Goal: Task Accomplishment & Management: Manage account settings

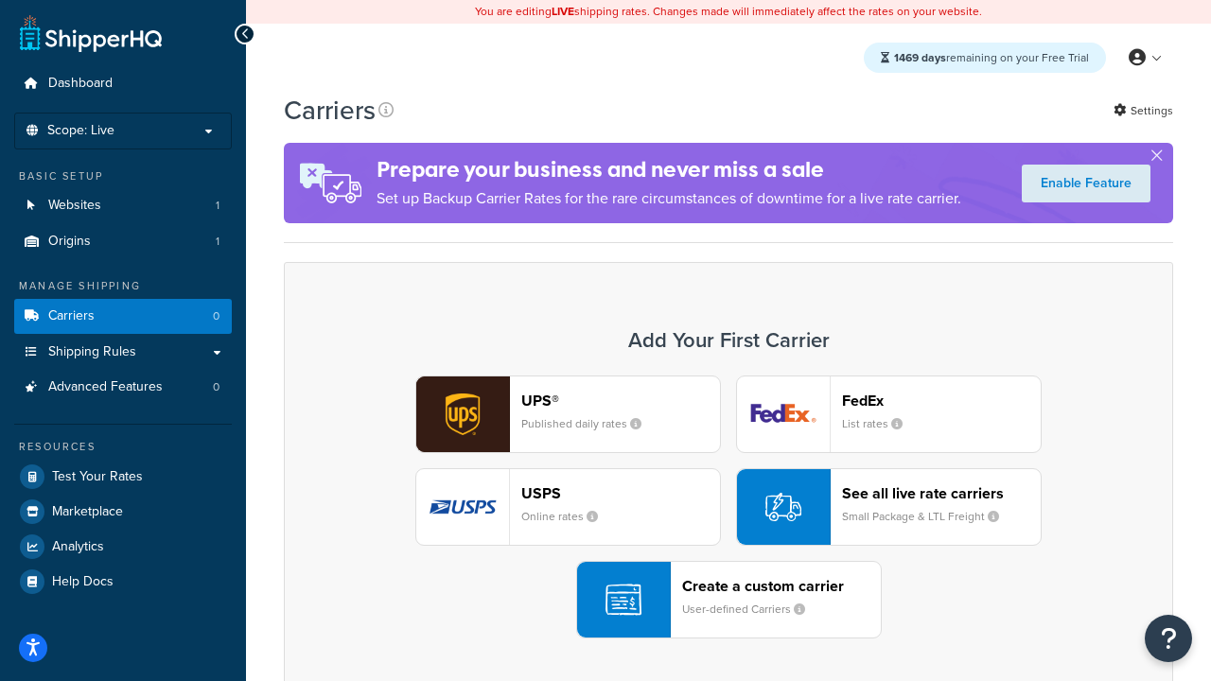
click at [729, 507] on div "UPS® Published daily rates FedEx List rates USPS Online rates See all live rate…" at bounding box center [729, 507] width 850 height 263
click at [941, 400] on header "FedEx" at bounding box center [941, 401] width 199 height 18
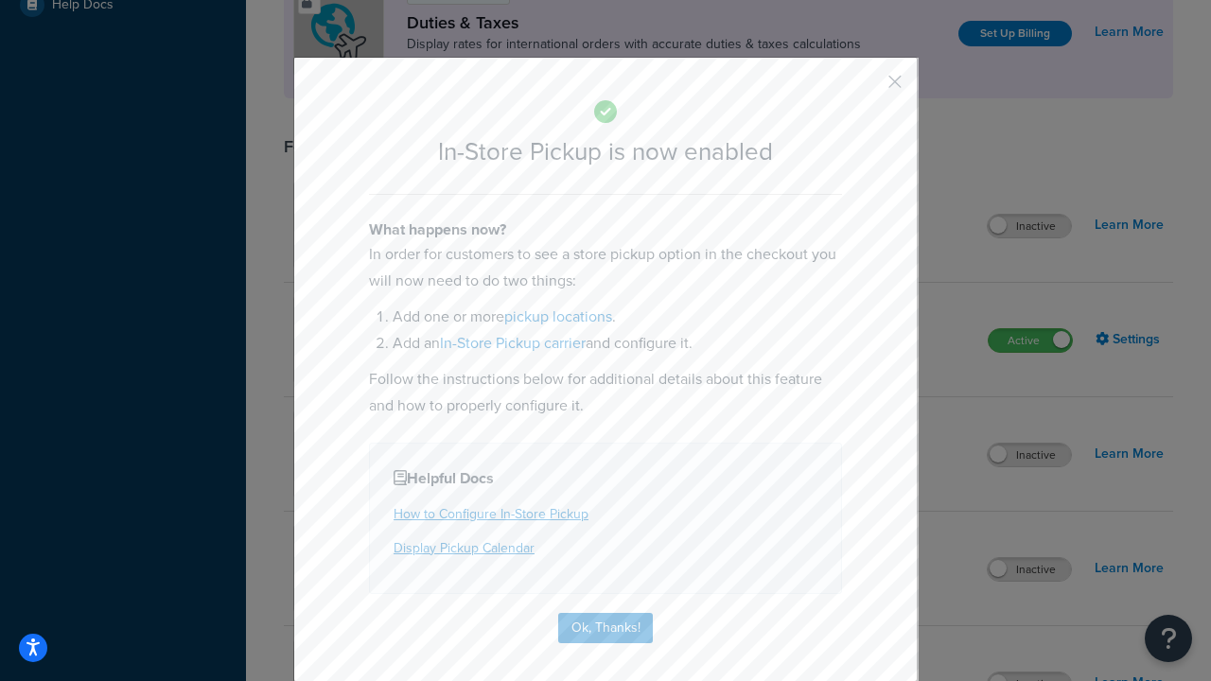
click at [867, 88] on button "button" at bounding box center [867, 88] width 5 height 5
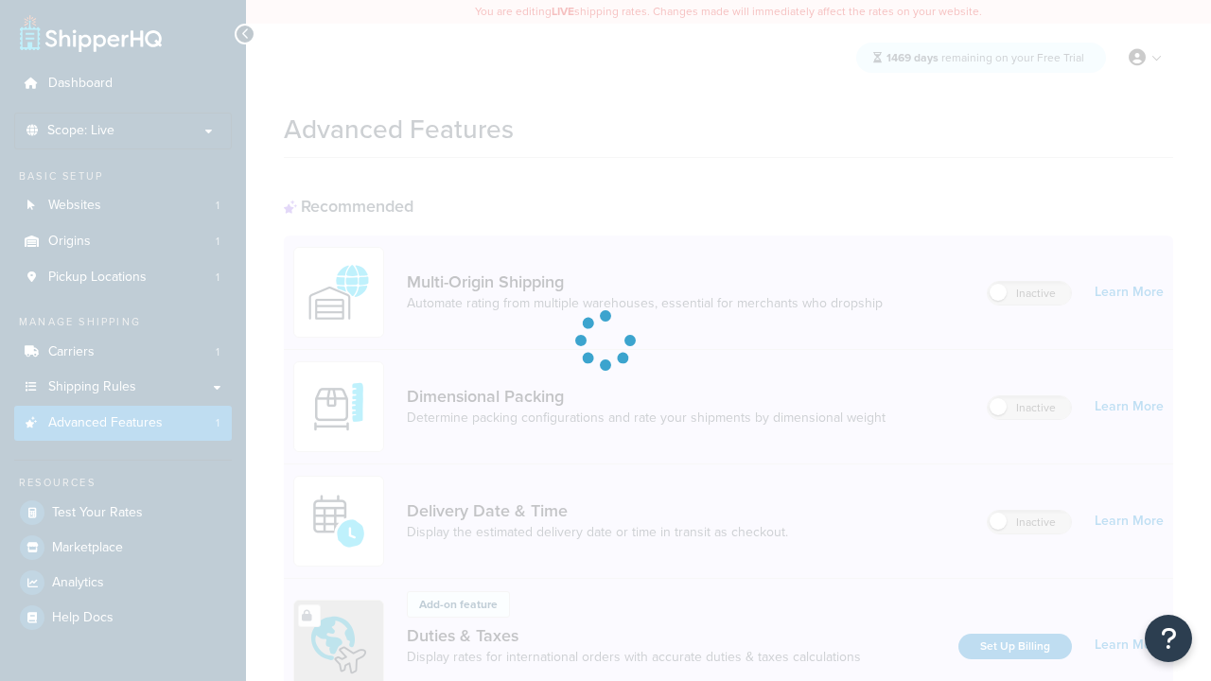
scroll to position [613, 0]
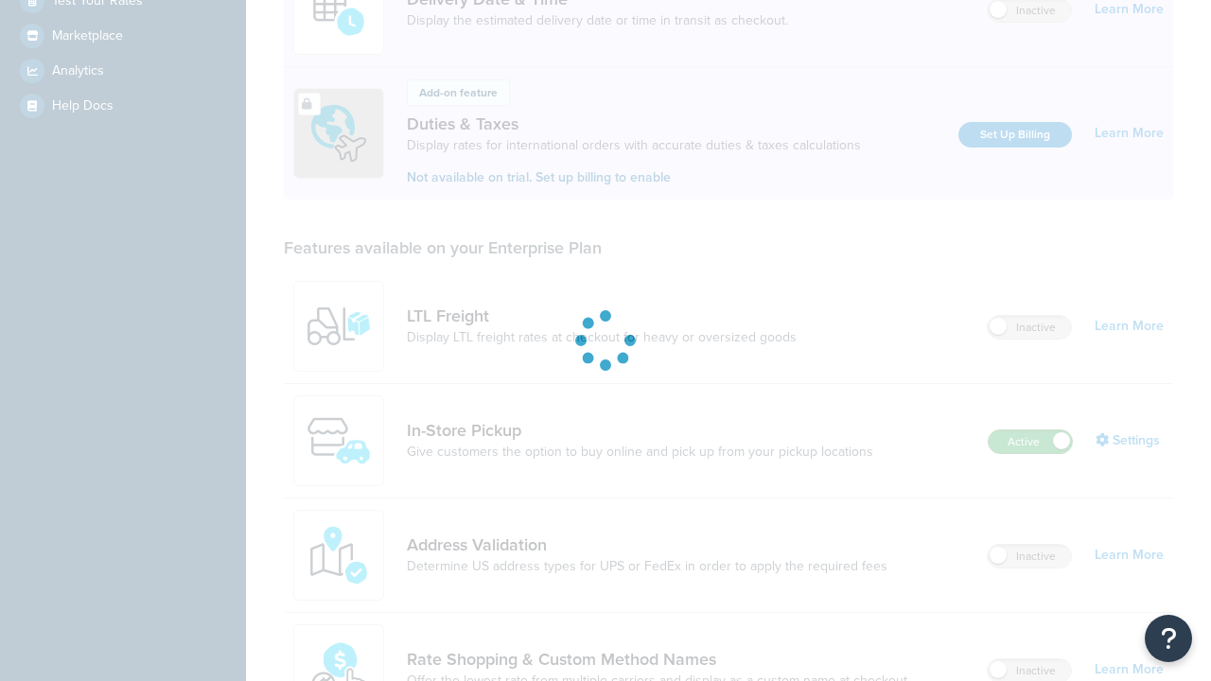
click at [1030, 431] on label "Active" at bounding box center [1030, 442] width 83 height 23
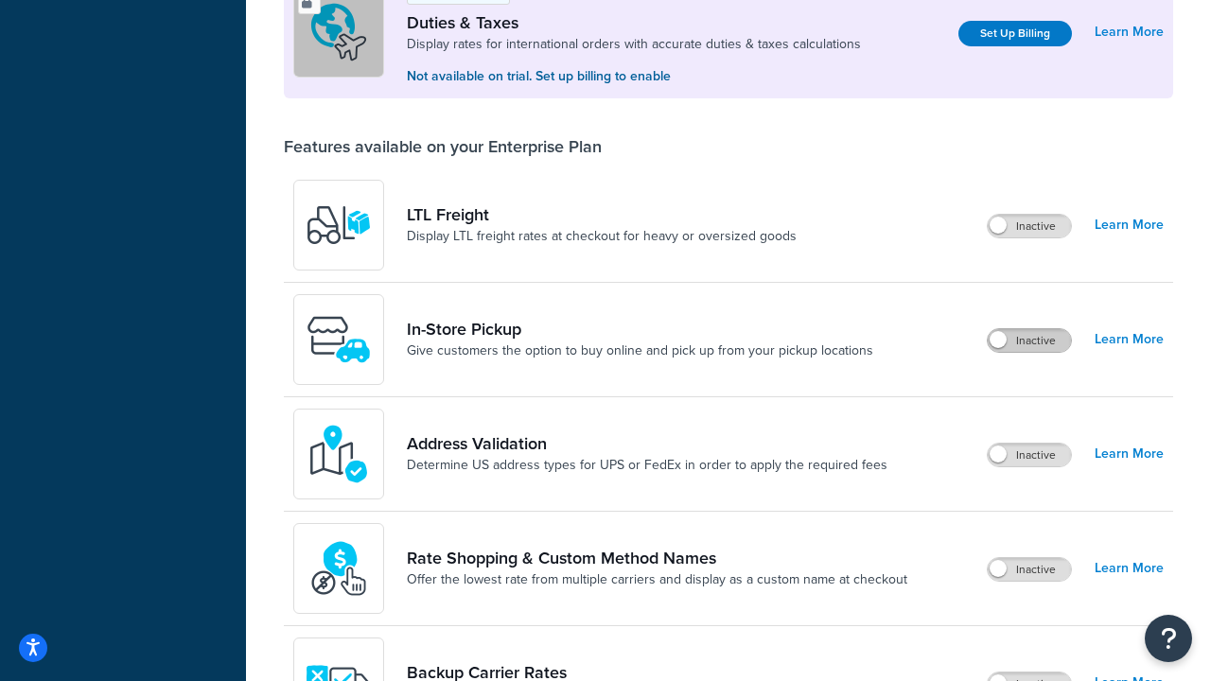
scroll to position [577, 0]
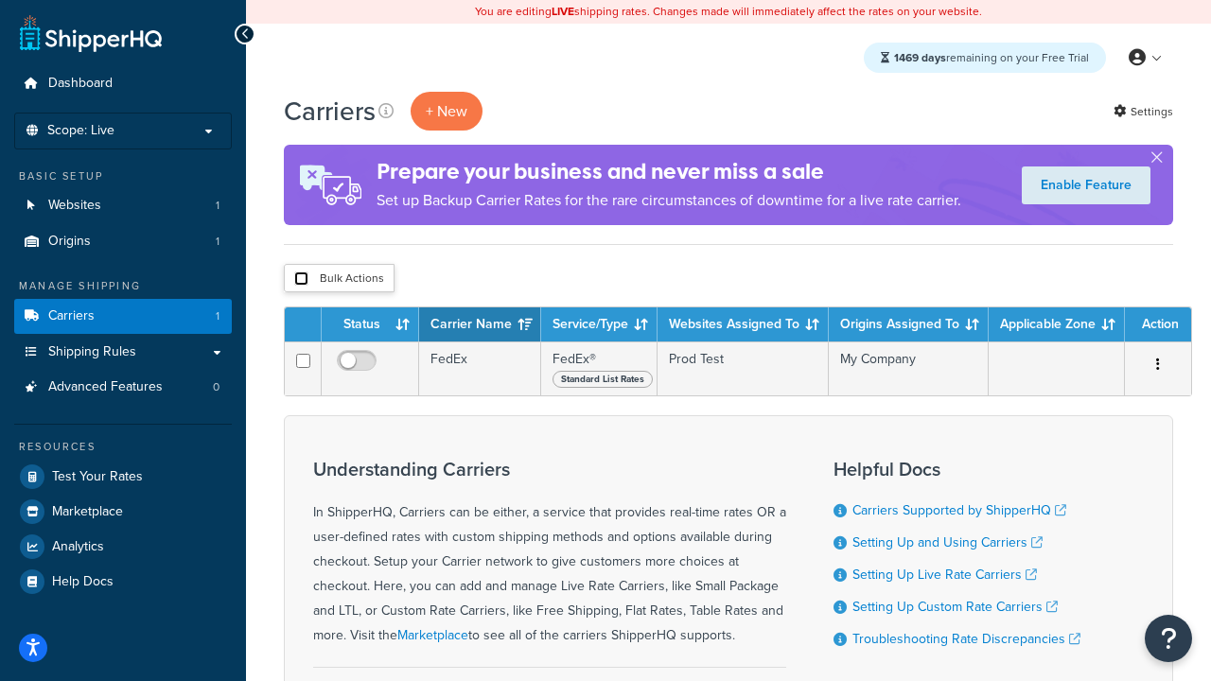
click at [301, 279] on input "checkbox" at bounding box center [301, 279] width 14 height 14
checkbox input "true"
click at [0, 0] on button "Delete" at bounding box center [0, 0] width 0 height 0
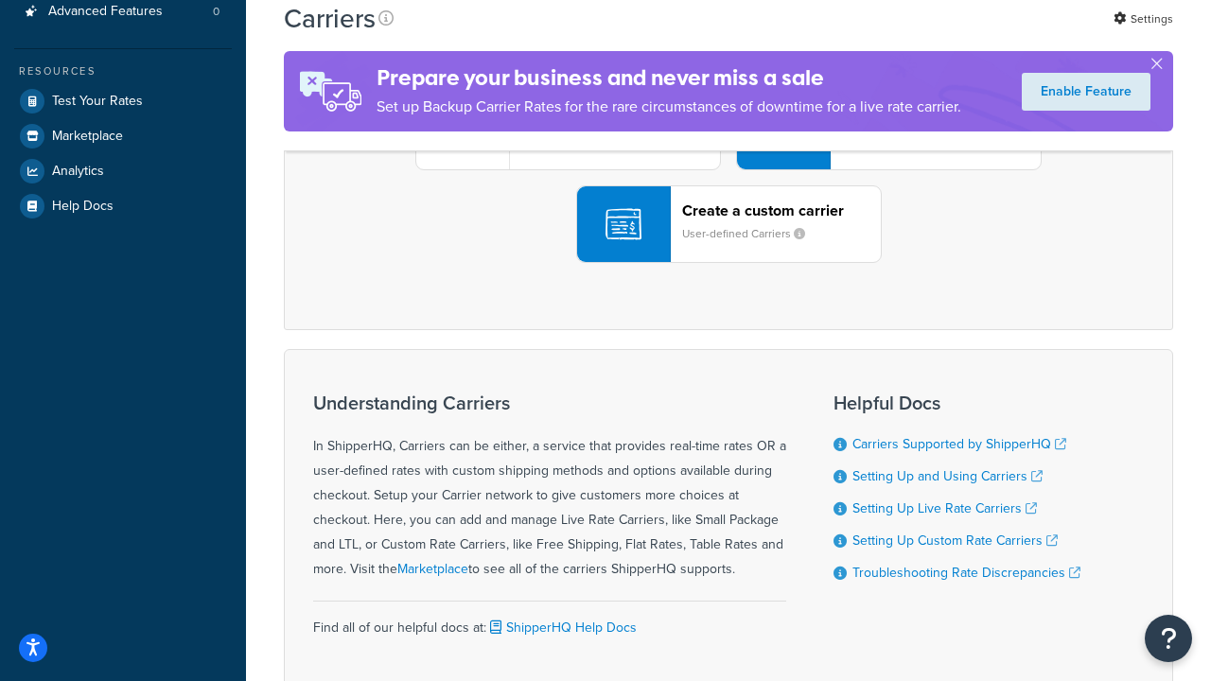
click at [729, 263] on div "UPS® Published daily rates FedEx List rates USPS Online rates See all live rate…" at bounding box center [729, 131] width 850 height 263
click at [941, 34] on header "FedEx" at bounding box center [941, 25] width 199 height 18
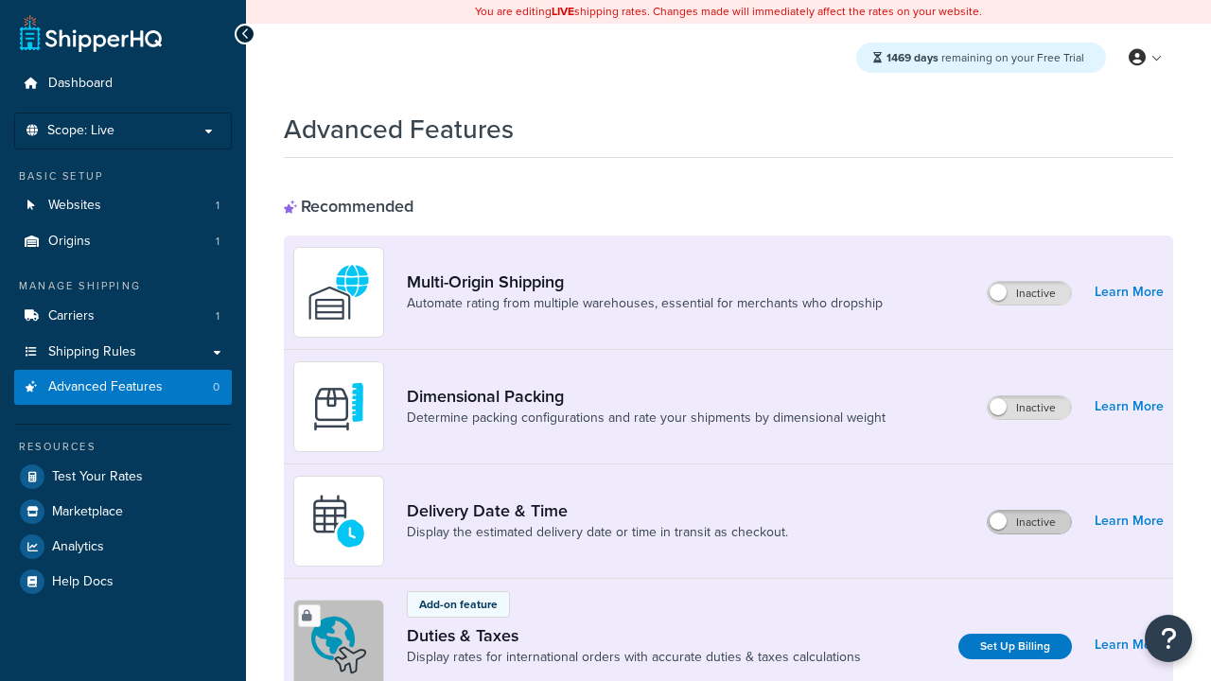
click at [1029, 522] on label "Inactive" at bounding box center [1029, 522] width 83 height 23
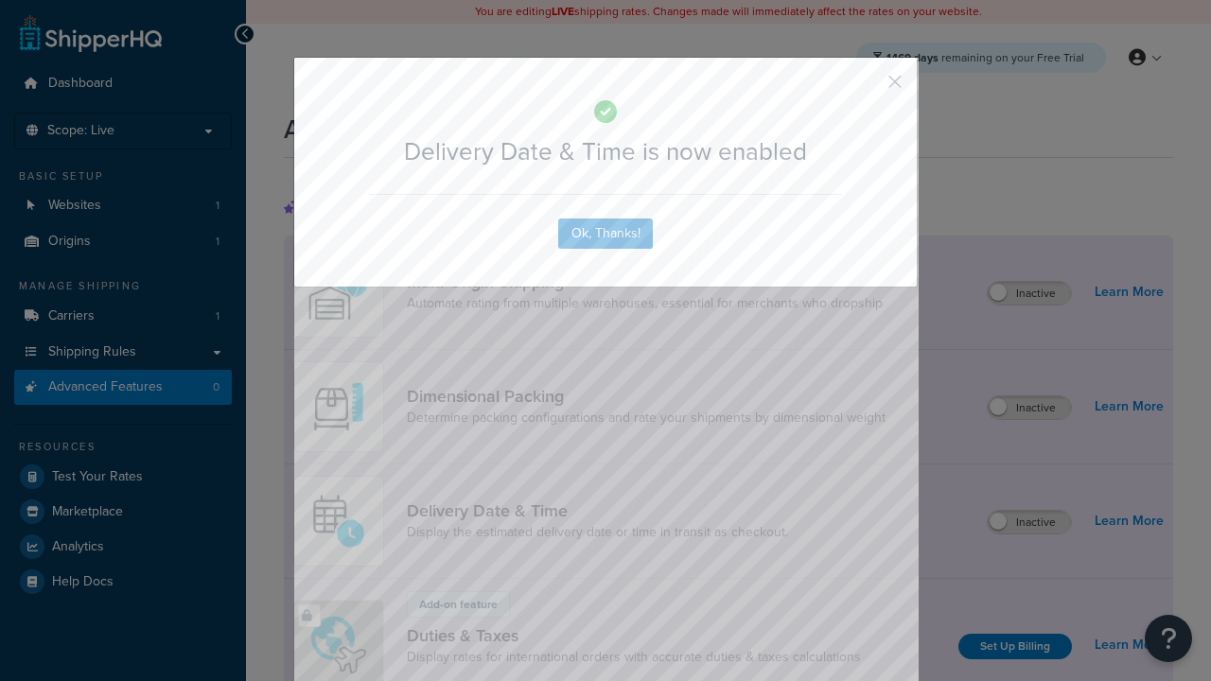
click at [867, 86] on button "button" at bounding box center [867, 88] width 5 height 5
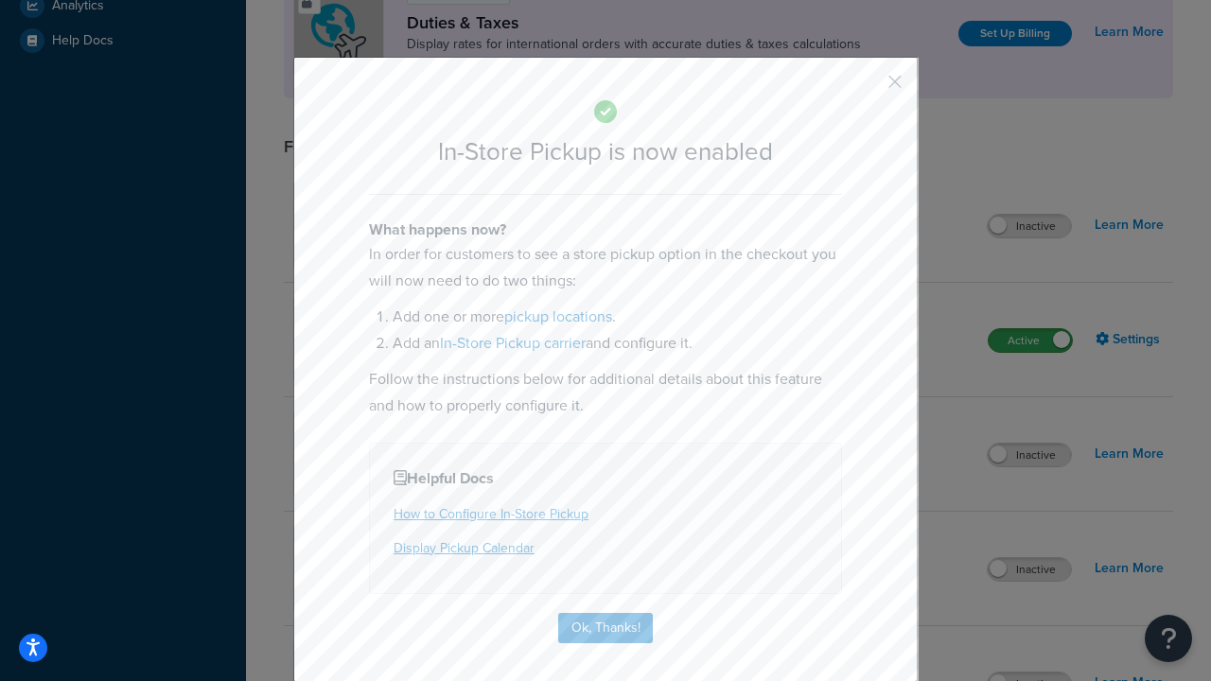
scroll to position [649, 0]
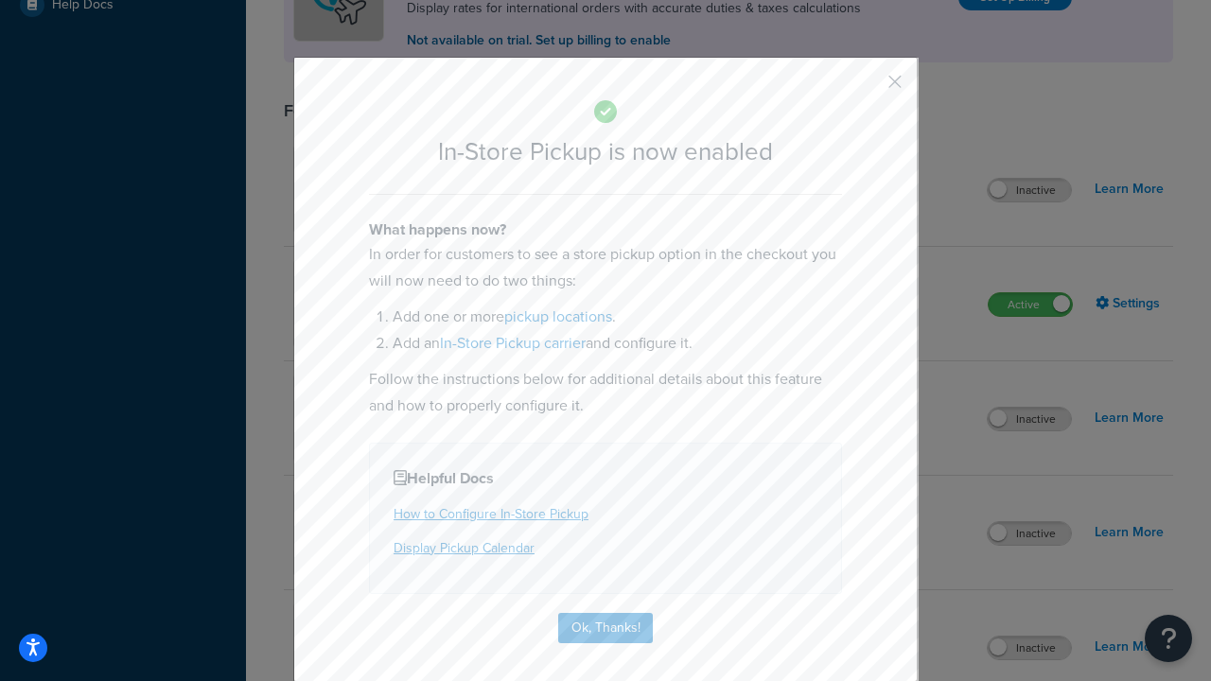
click at [867, 88] on button "button" at bounding box center [867, 88] width 5 height 5
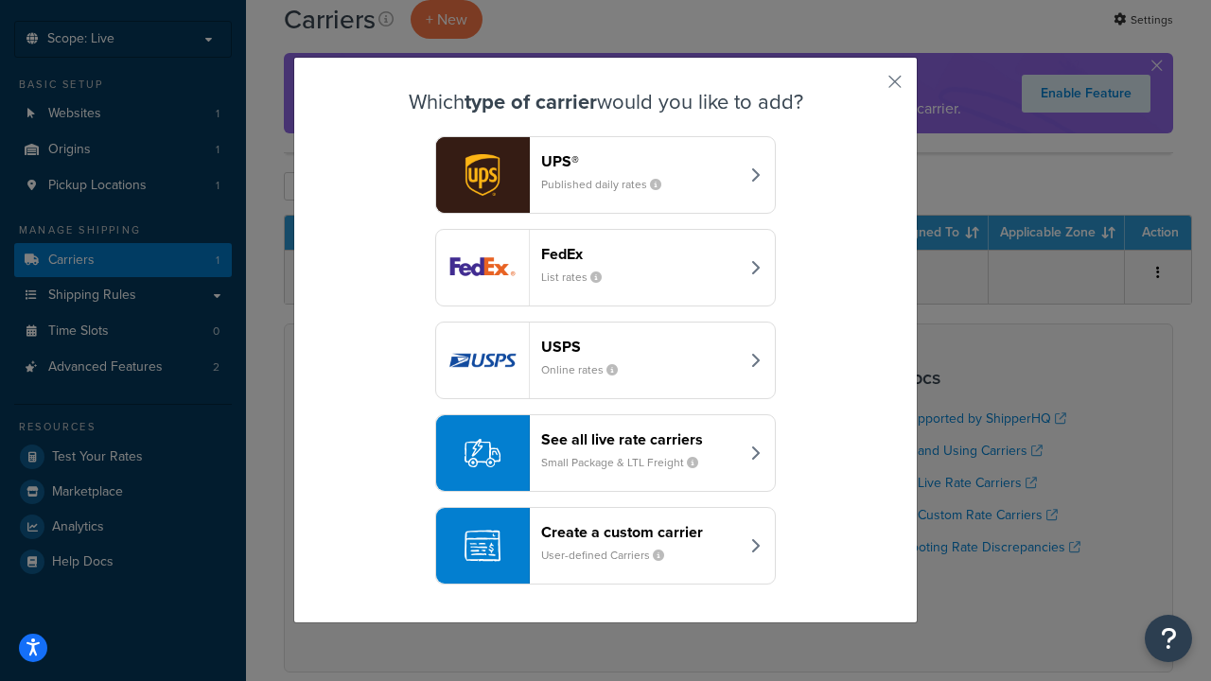
click at [606, 546] on div "Create a custom carrier User-defined Carriers" at bounding box center [640, 545] width 198 height 45
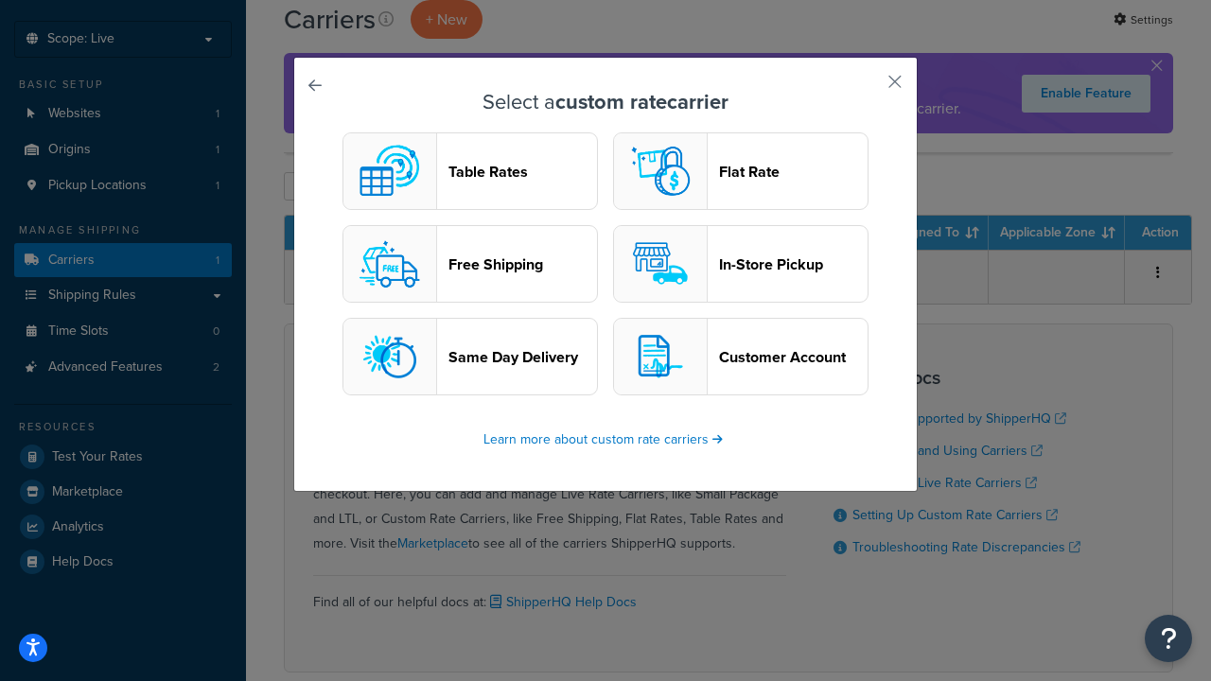
click at [741, 264] on header "In-Store Pickup" at bounding box center [793, 264] width 149 height 18
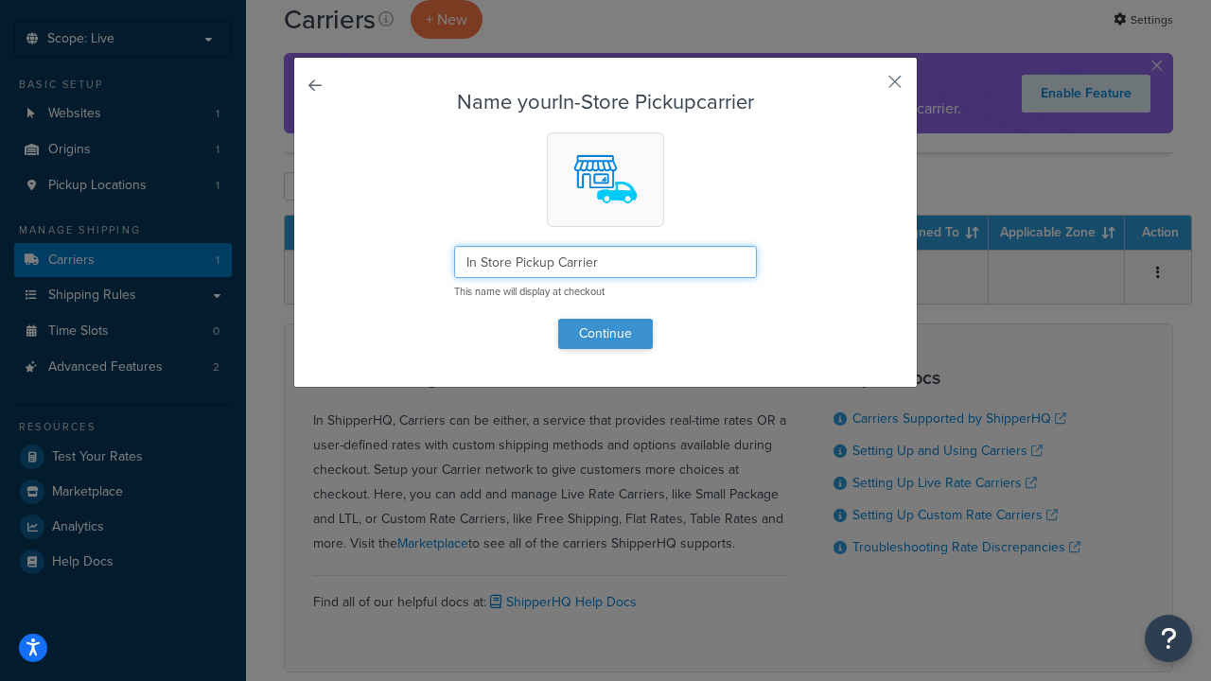
type input "In Store Pickup Carrier"
click at [606, 333] on button "Continue" at bounding box center [605, 334] width 95 height 30
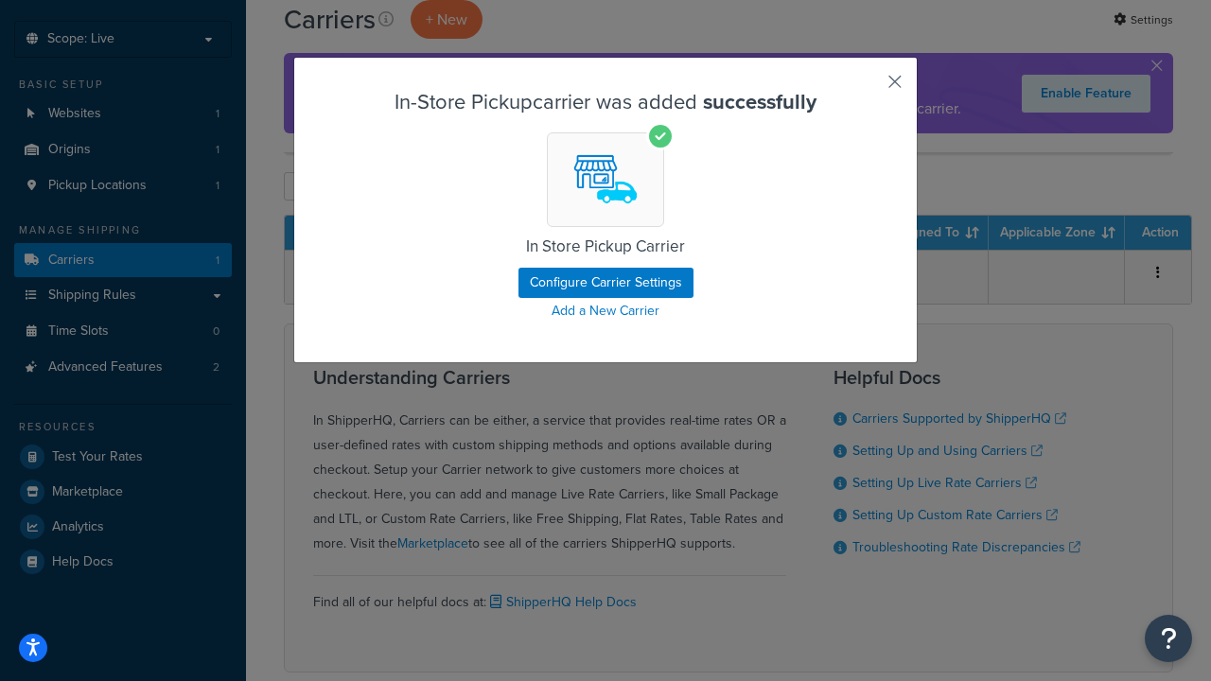
click at [867, 88] on button "button" at bounding box center [867, 88] width 5 height 5
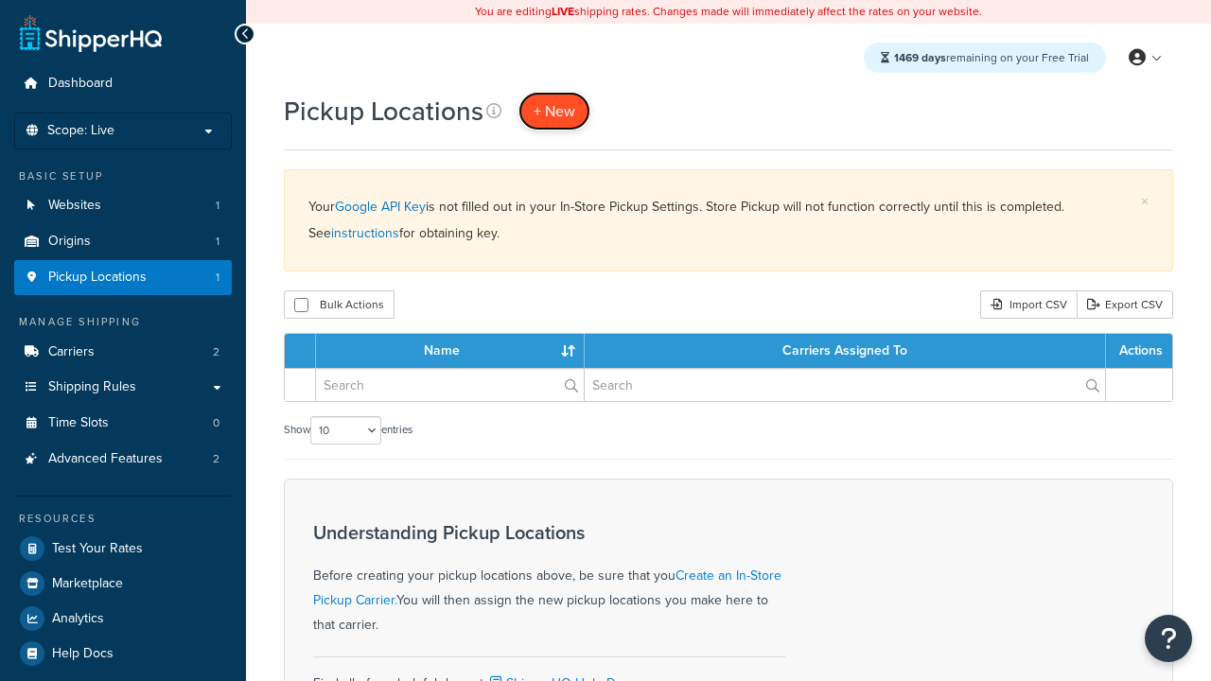
click at [554, 111] on span "+ New" at bounding box center [555, 111] width 42 height 22
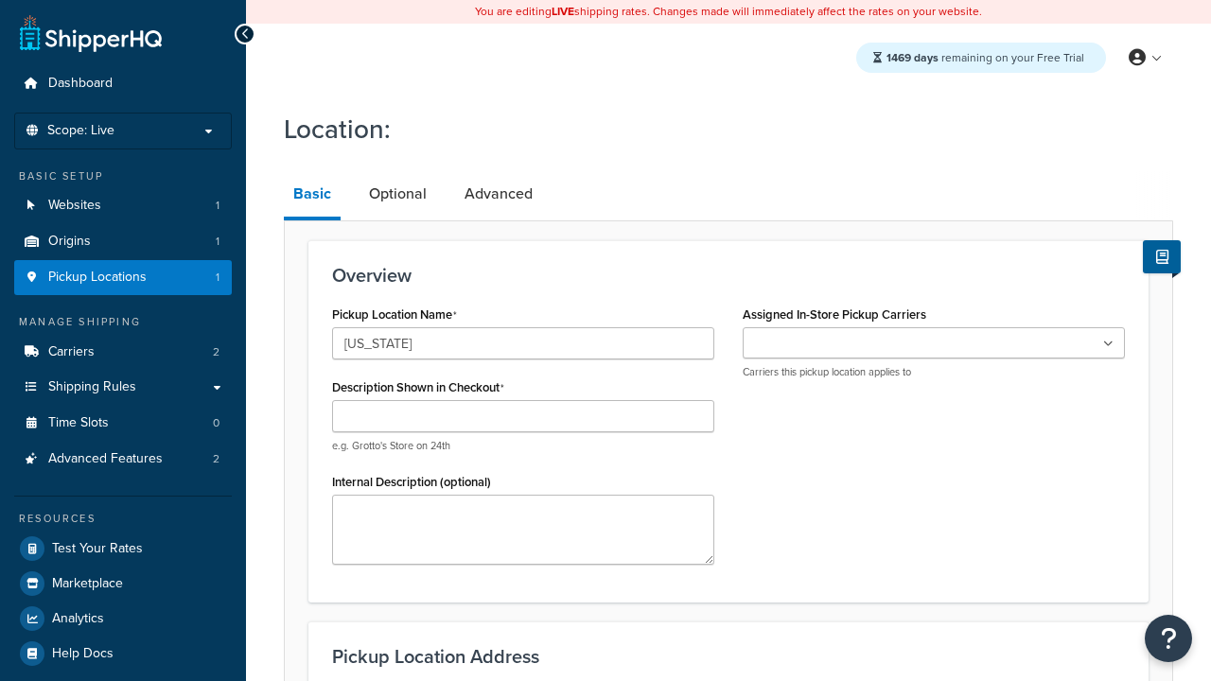
type input "California"
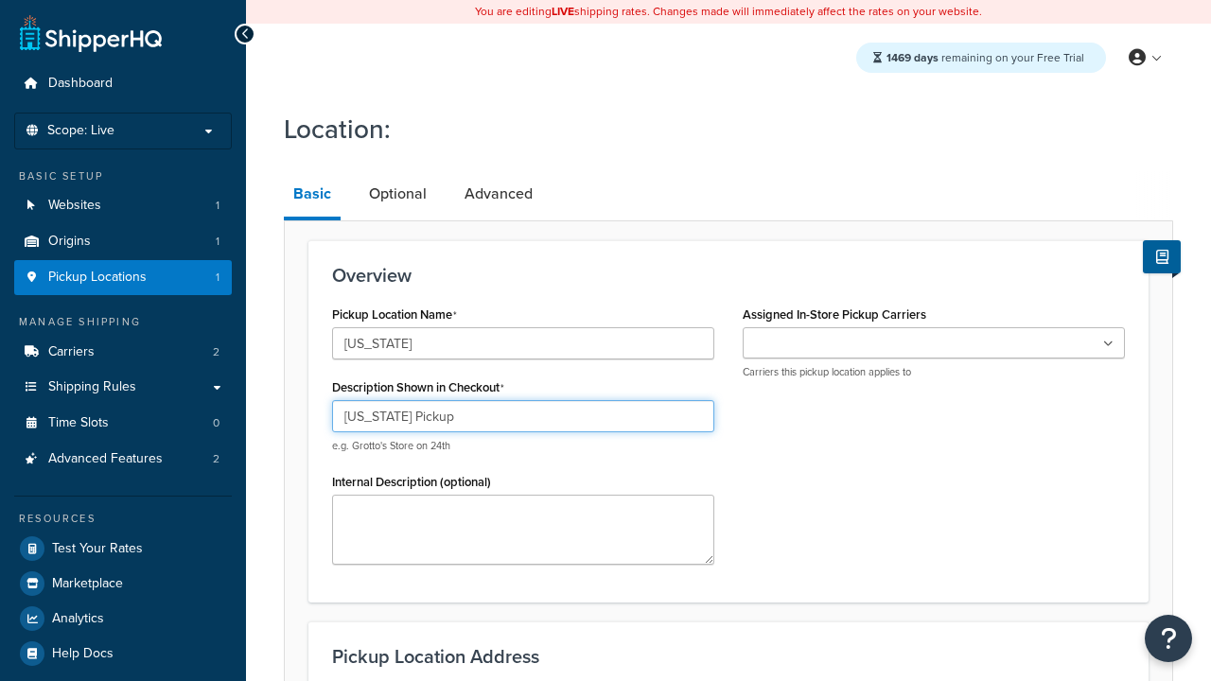
type input "California Pickup"
click at [934, 343] on ul at bounding box center [934, 342] width 382 height 31
type input "3385 Michelson Drive"
type input "Suite B"
type input "Irvine"
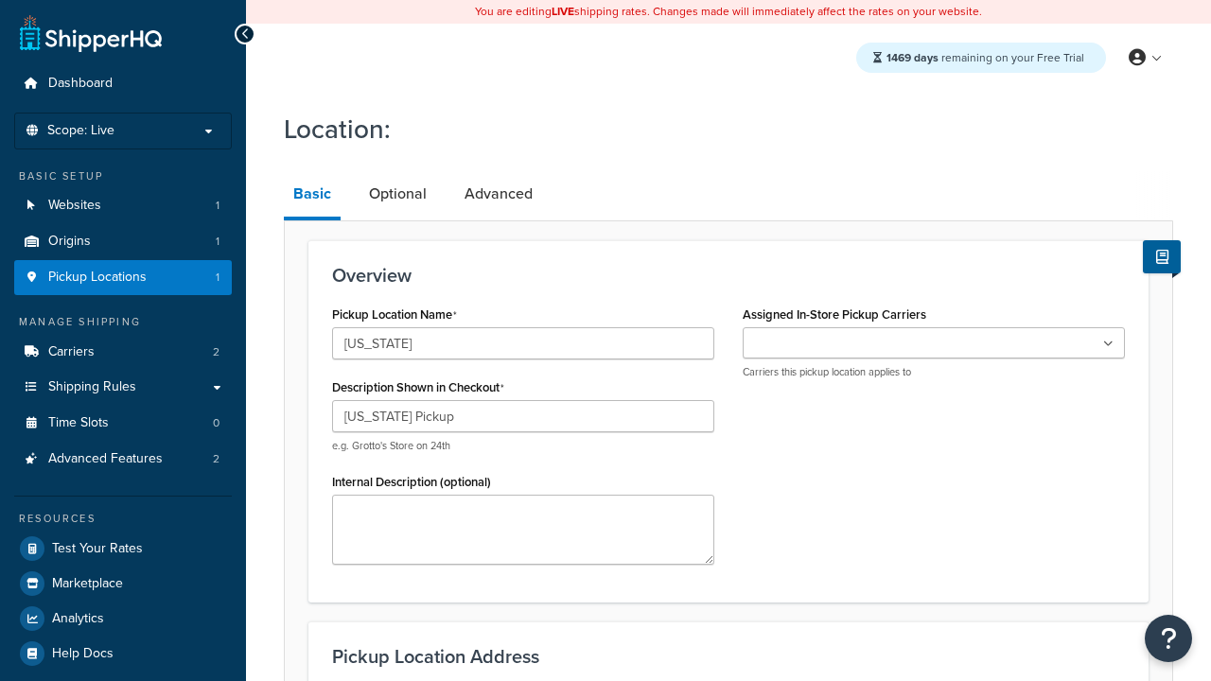
select select "5"
type input "Irvine"
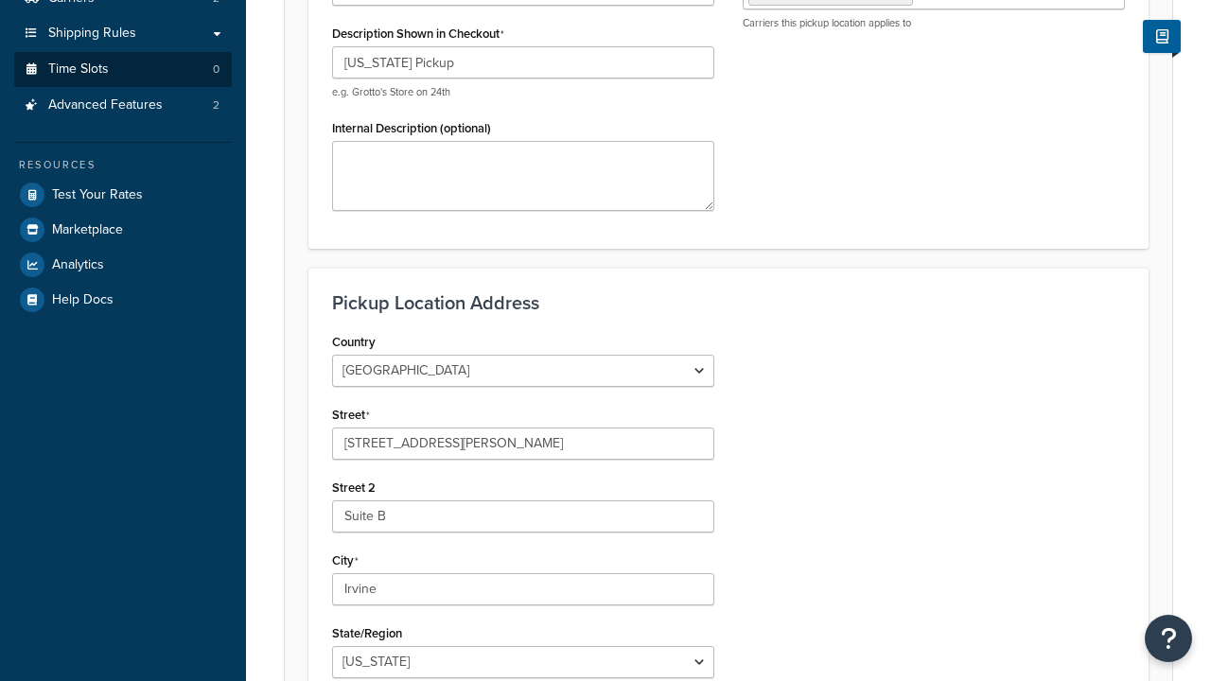
type input "92612"
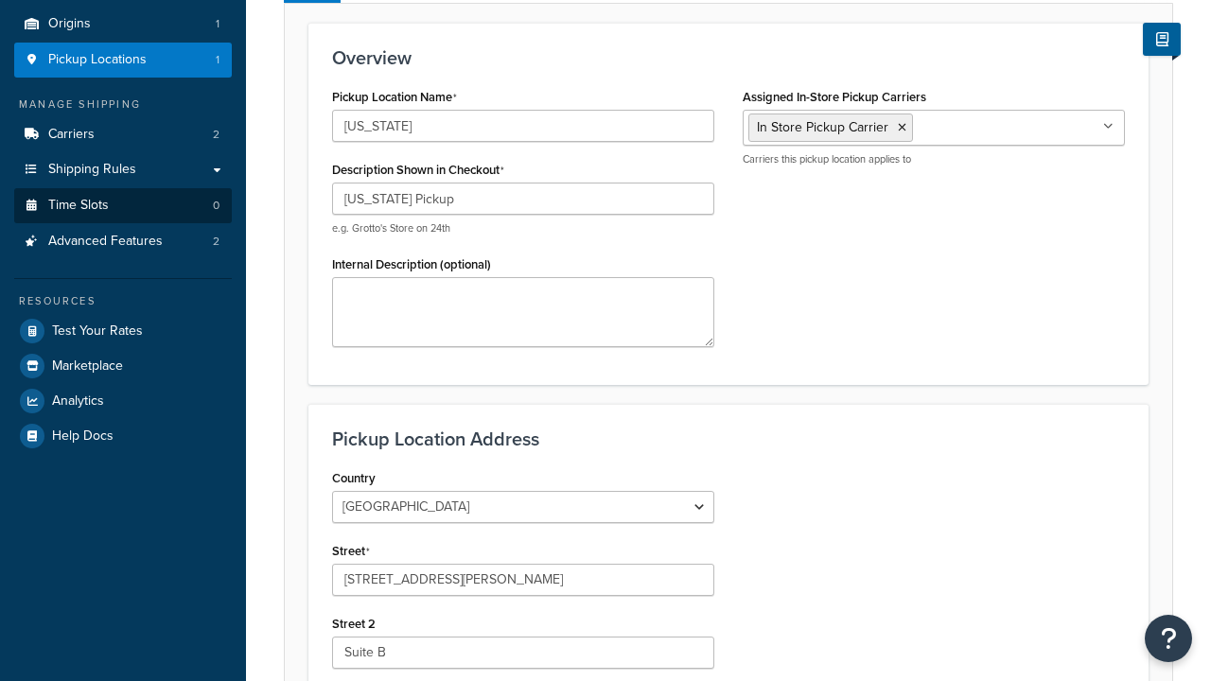
click at [123, 223] on link "Time Slots 0" at bounding box center [123, 205] width 218 height 35
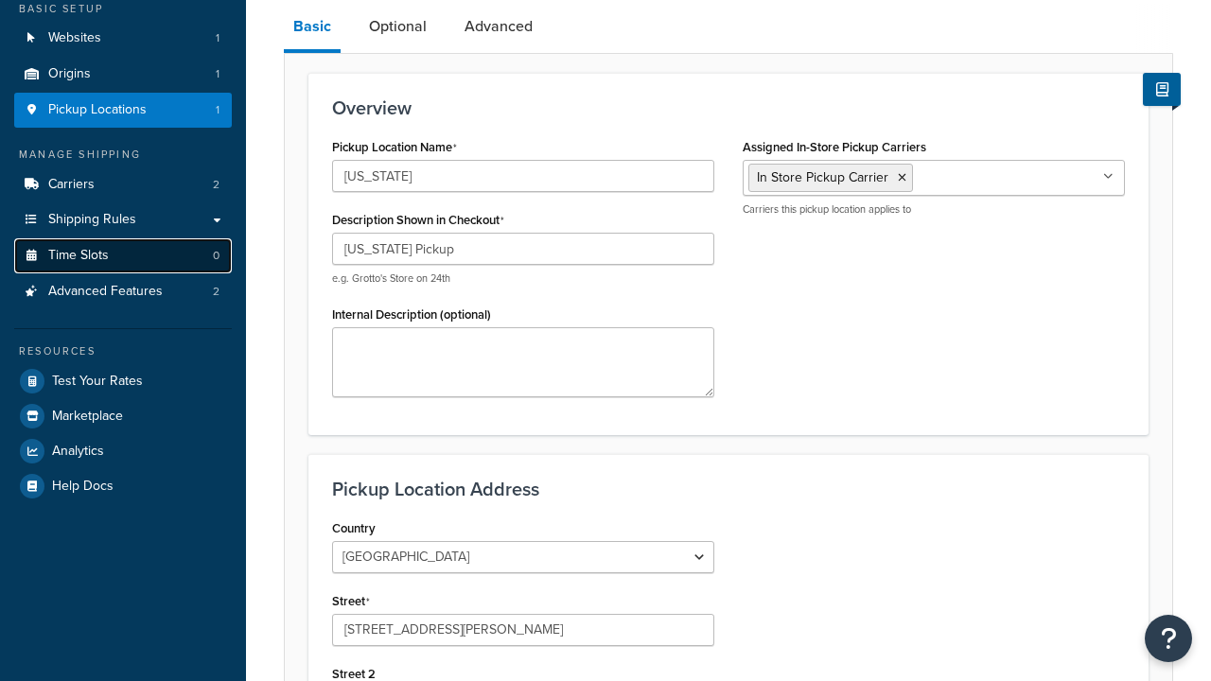
scroll to position [0, 0]
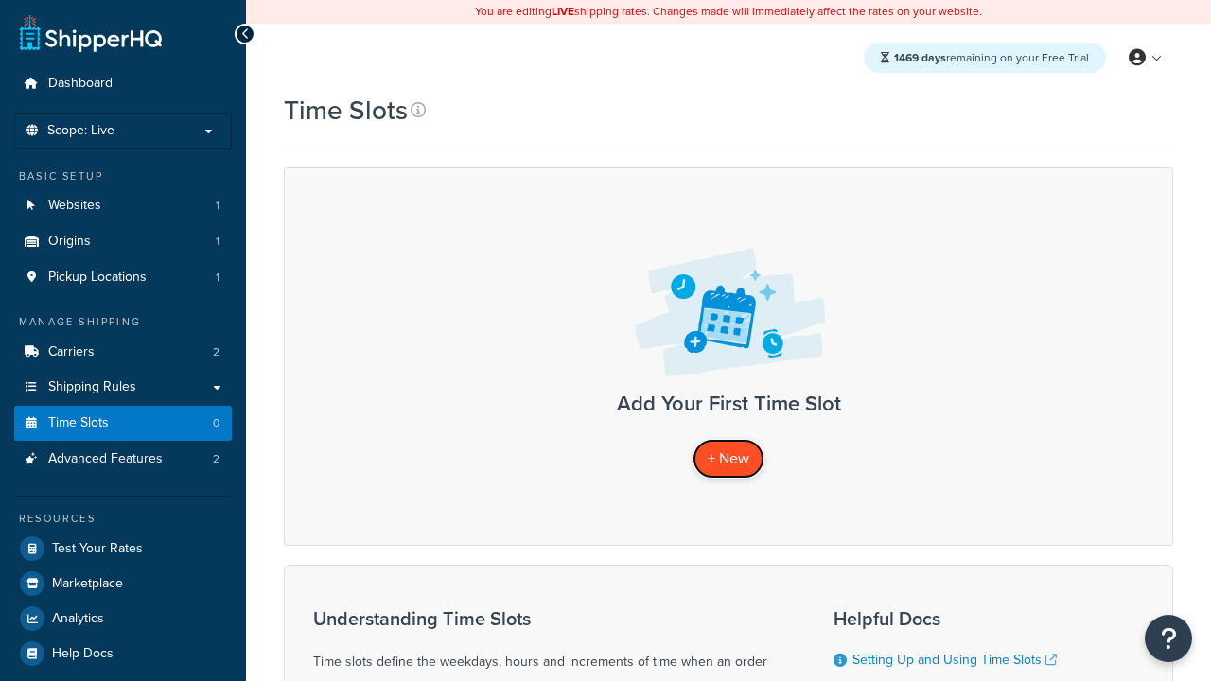
click at [729, 459] on span "+ New" at bounding box center [729, 459] width 42 height 22
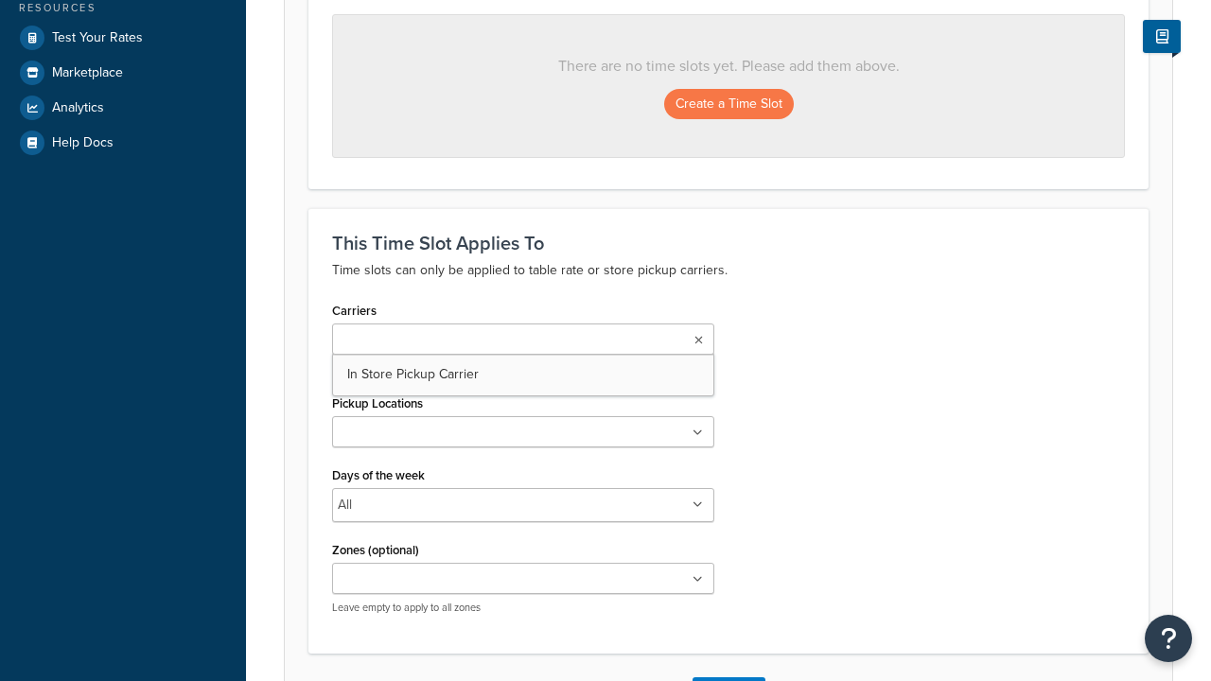
click at [523, 438] on ul at bounding box center [523, 431] width 382 height 31
click at [729, 105] on button "Create a Time Slot" at bounding box center [729, 104] width 130 height 30
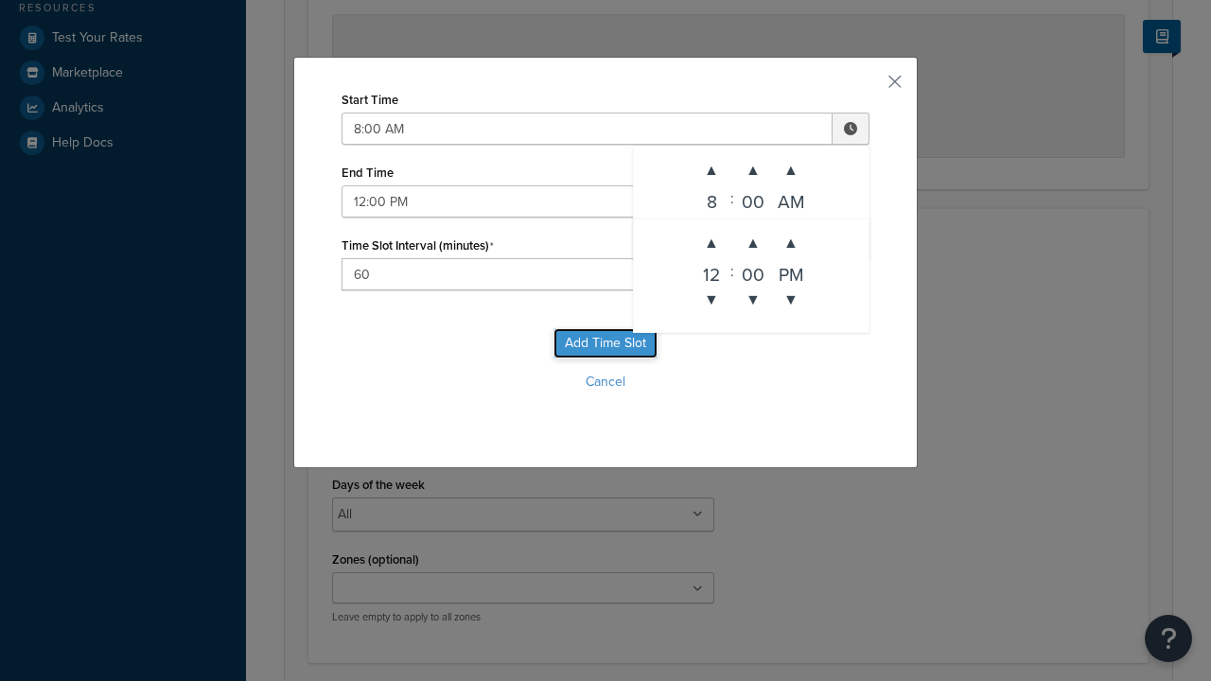
click at [606, 343] on button "Add Time Slot" at bounding box center [606, 343] width 104 height 30
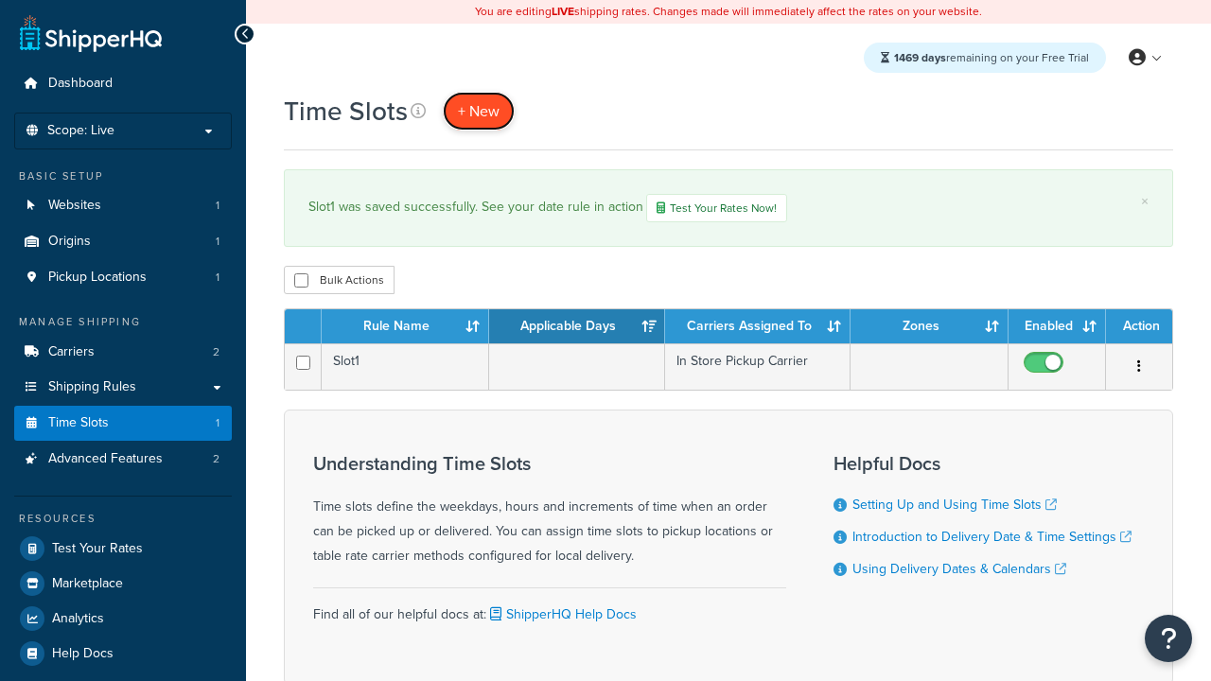
click at [479, 111] on span "+ New" at bounding box center [479, 111] width 42 height 22
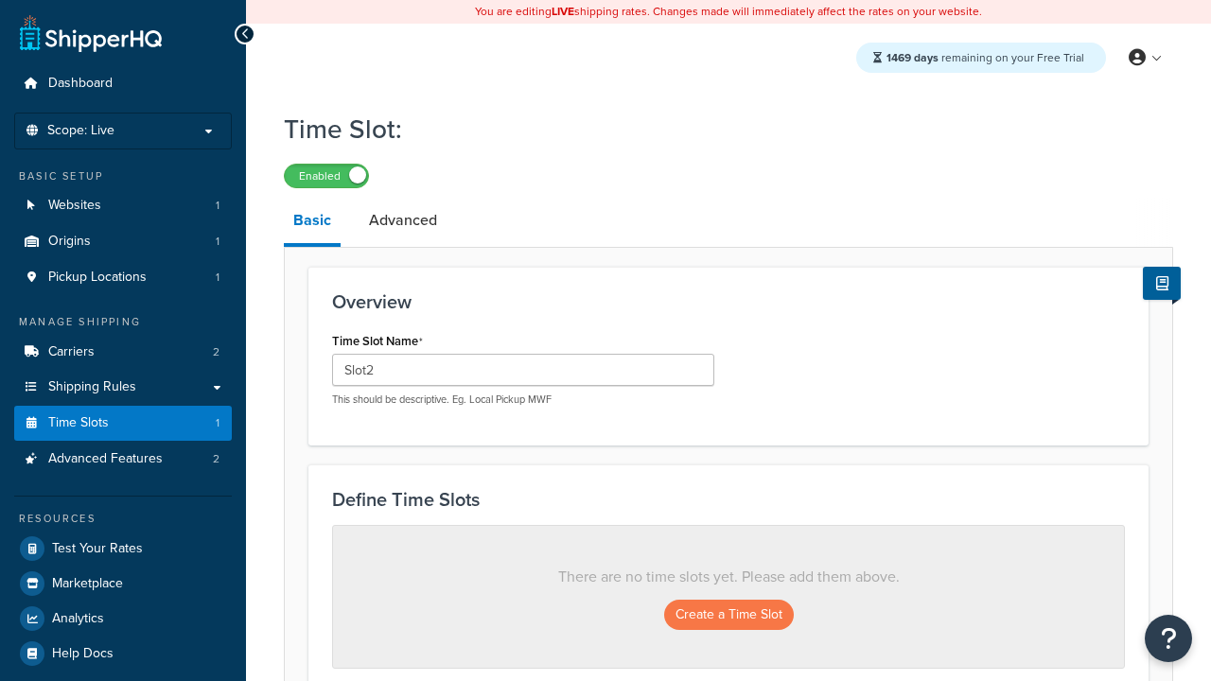
scroll to position [511, 0]
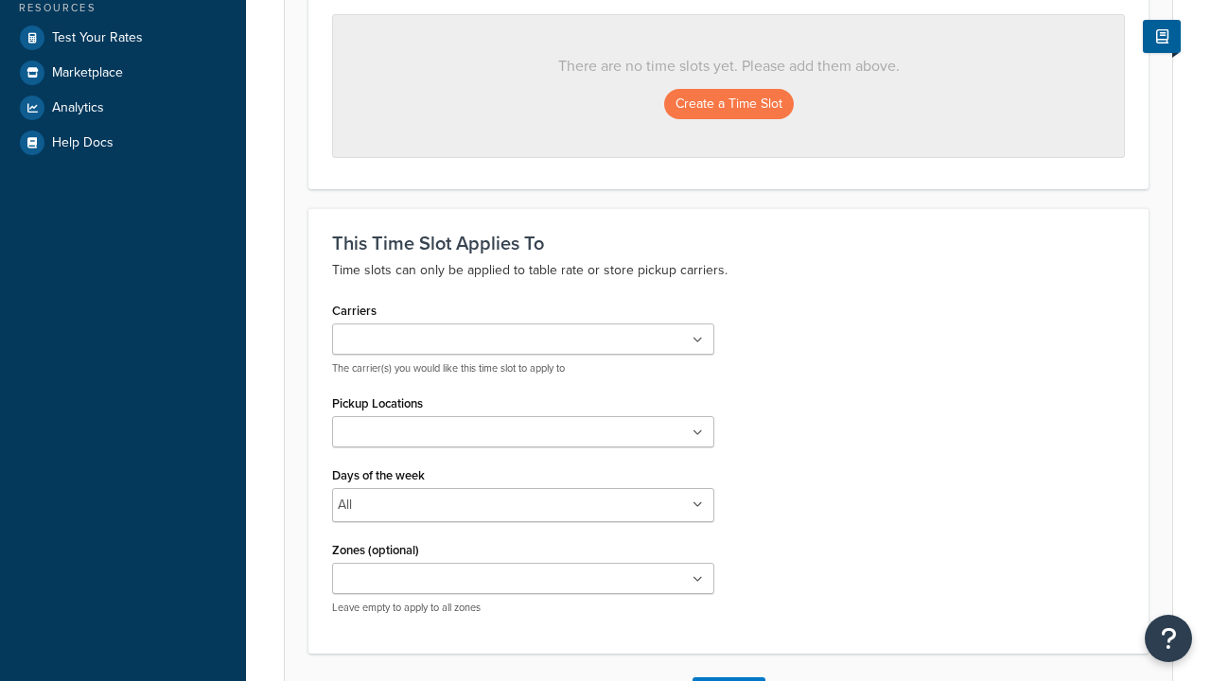
type input "Slot2"
click at [523, 341] on ul at bounding box center [523, 339] width 382 height 31
click at [523, 438] on ul at bounding box center [523, 431] width 382 height 31
click at [729, 105] on button "Create a Time Slot" at bounding box center [729, 104] width 130 height 30
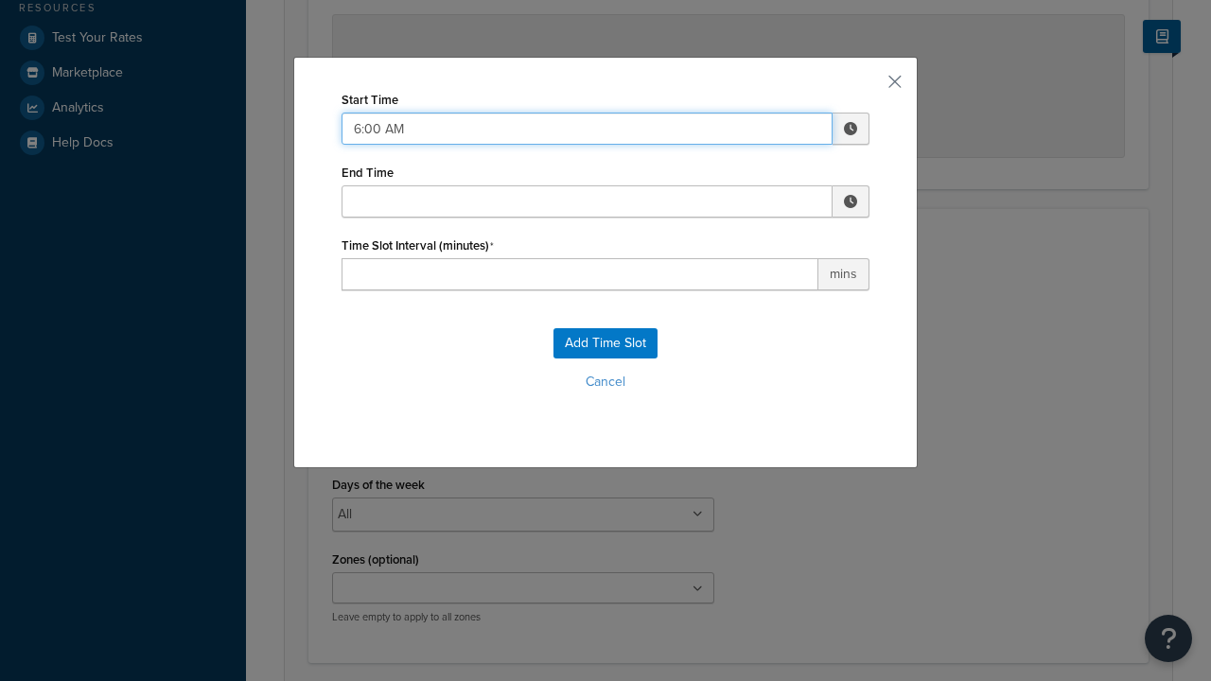
type input "6:00 AM"
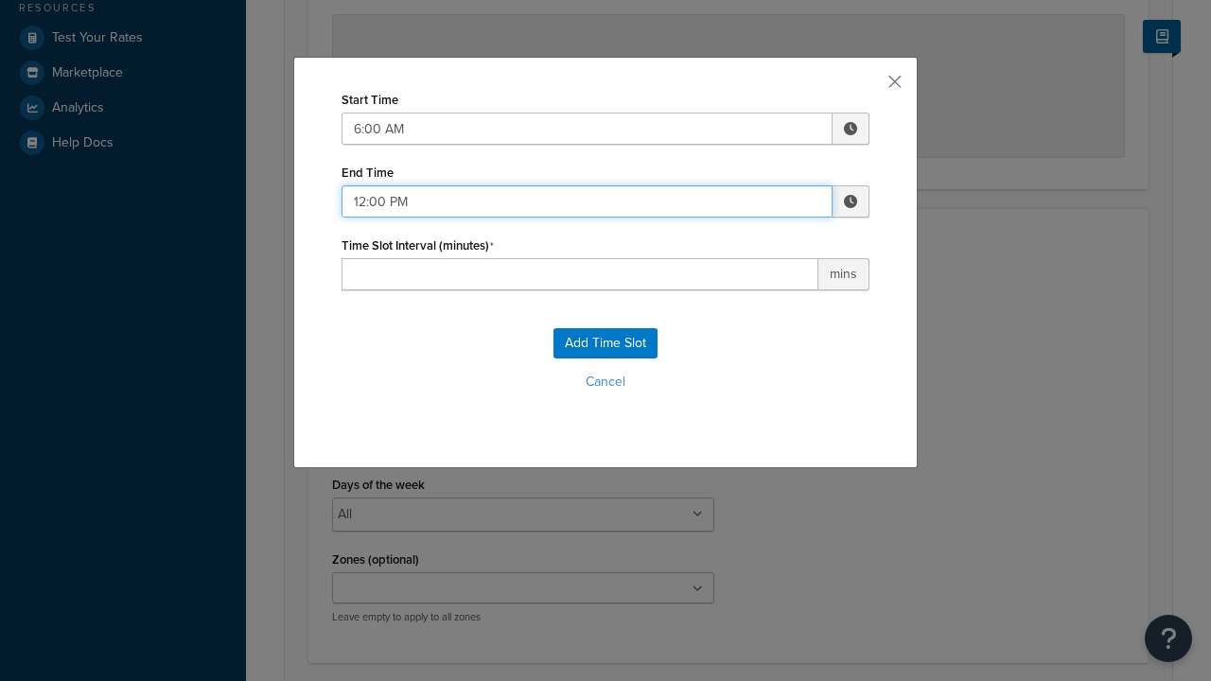
type input "12:00 PM"
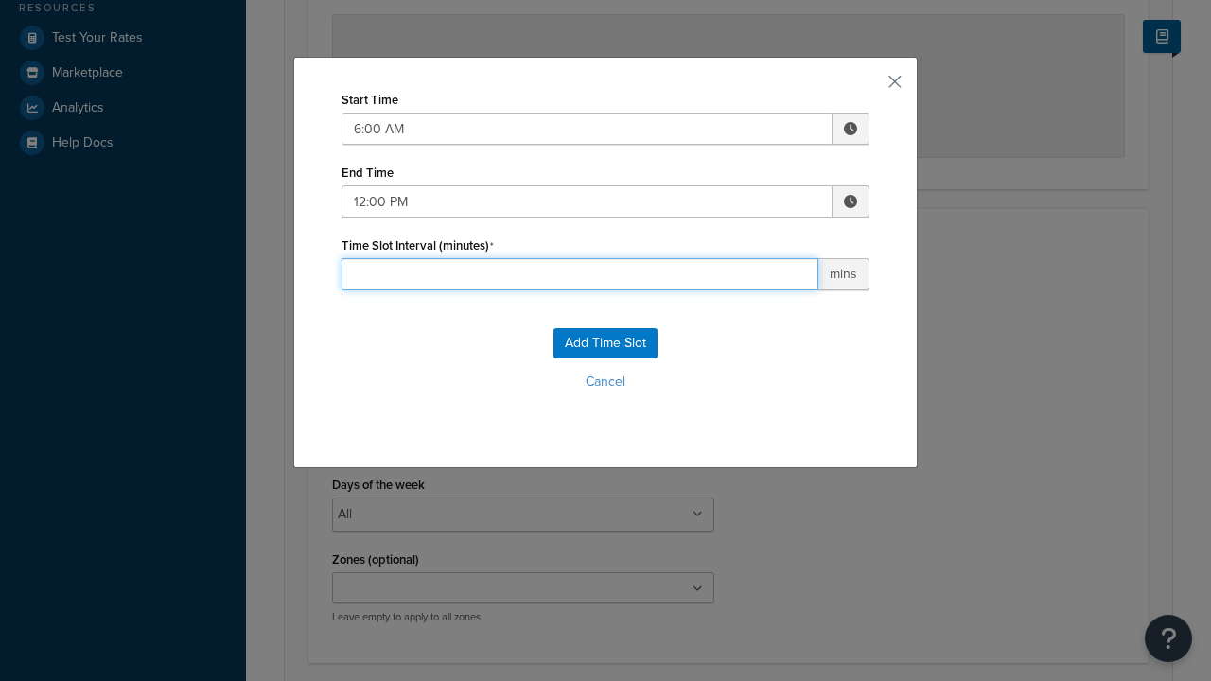
type input "30"
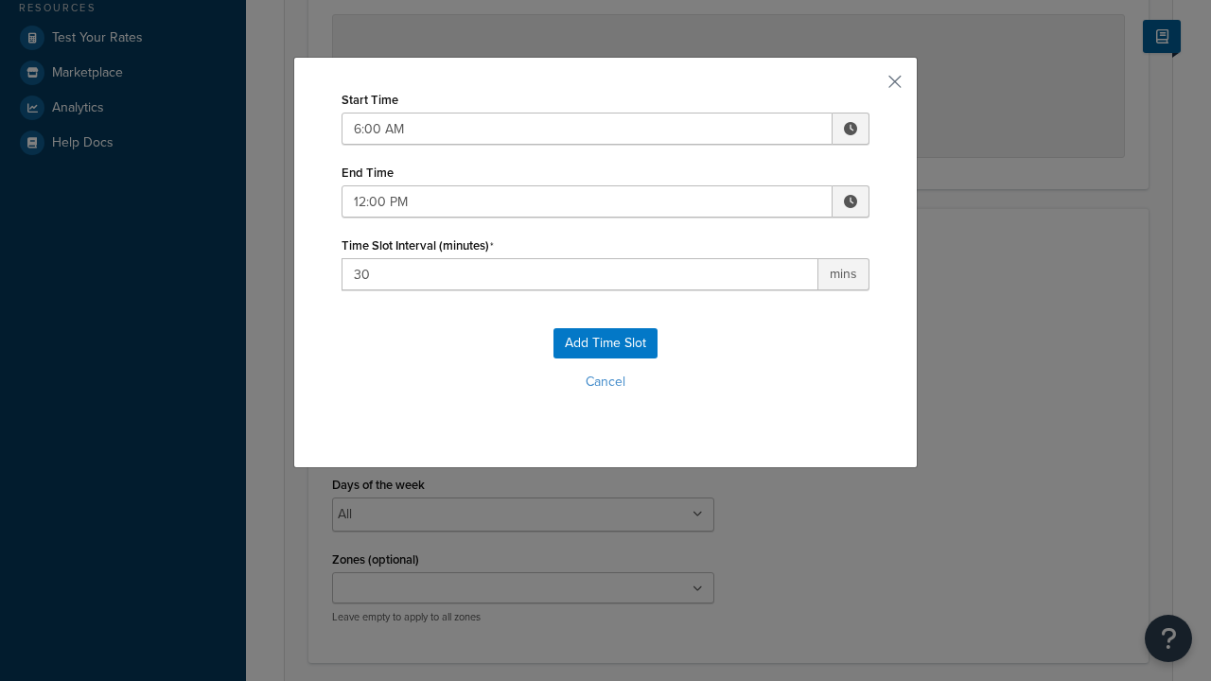
click at [606, 343] on button "Add Time Slot" at bounding box center [606, 343] width 104 height 30
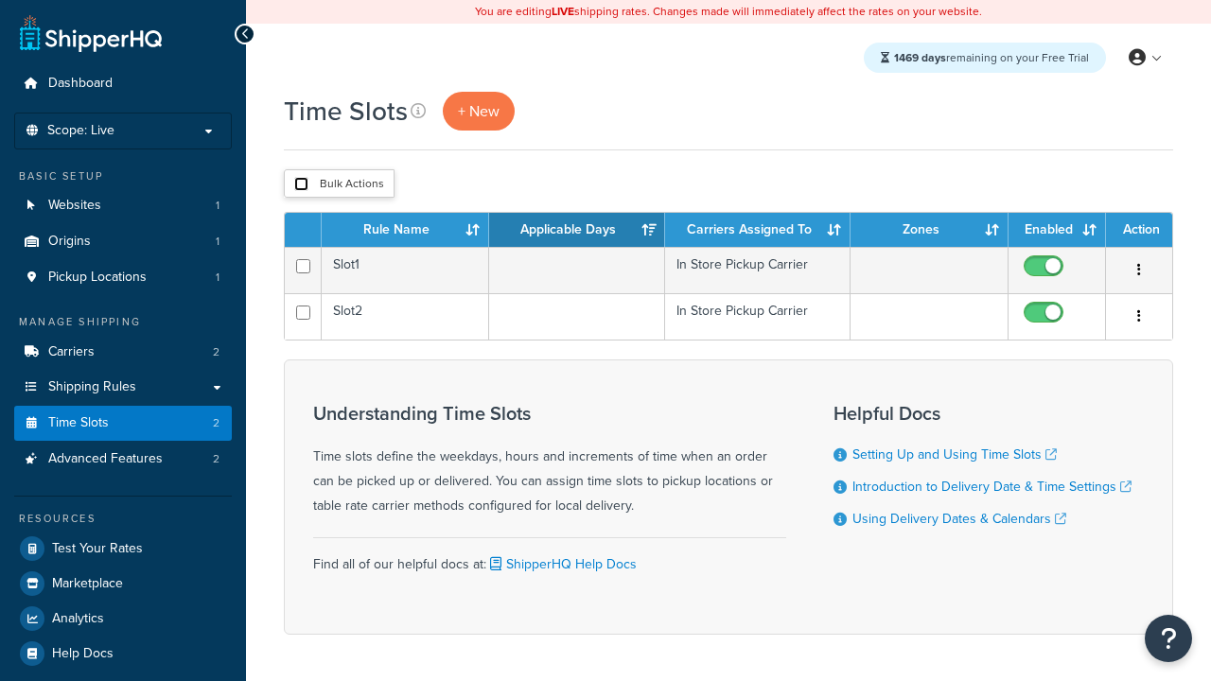
click at [301, 185] on input "checkbox" at bounding box center [301, 184] width 14 height 14
checkbox input "true"
click at [0, 0] on button "Duplicate" at bounding box center [0, 0] width 0 height 0
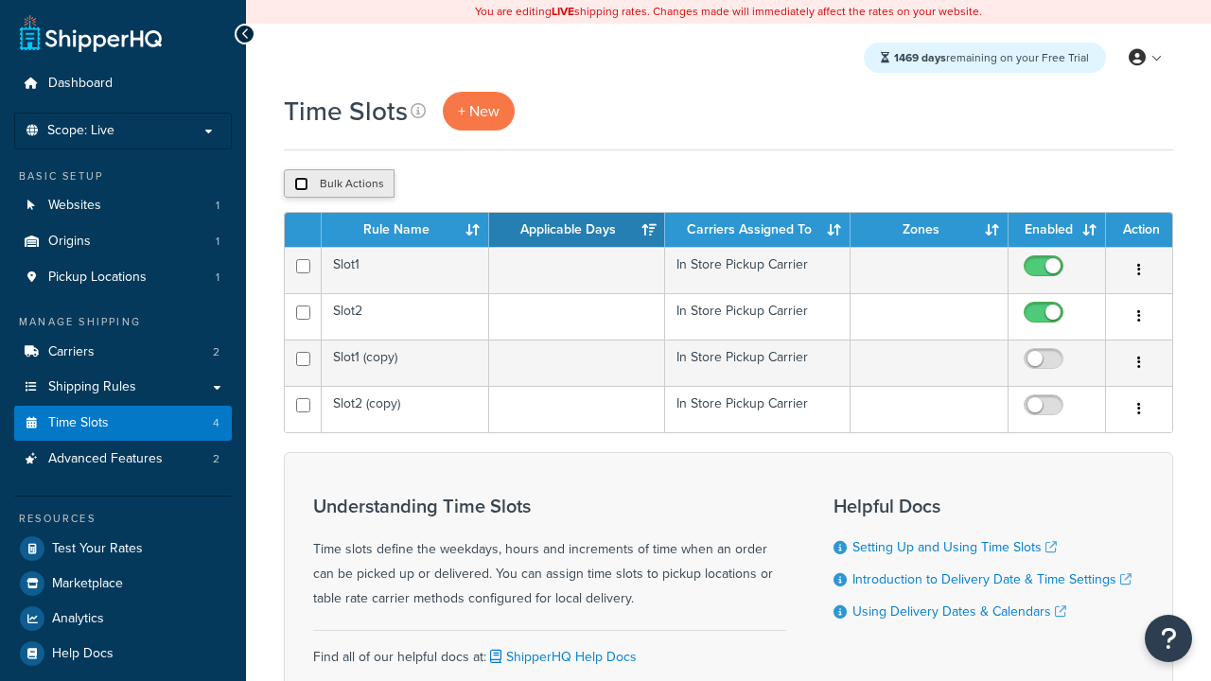
click at [301, 185] on input "checkbox" at bounding box center [301, 184] width 14 height 14
checkbox input "true"
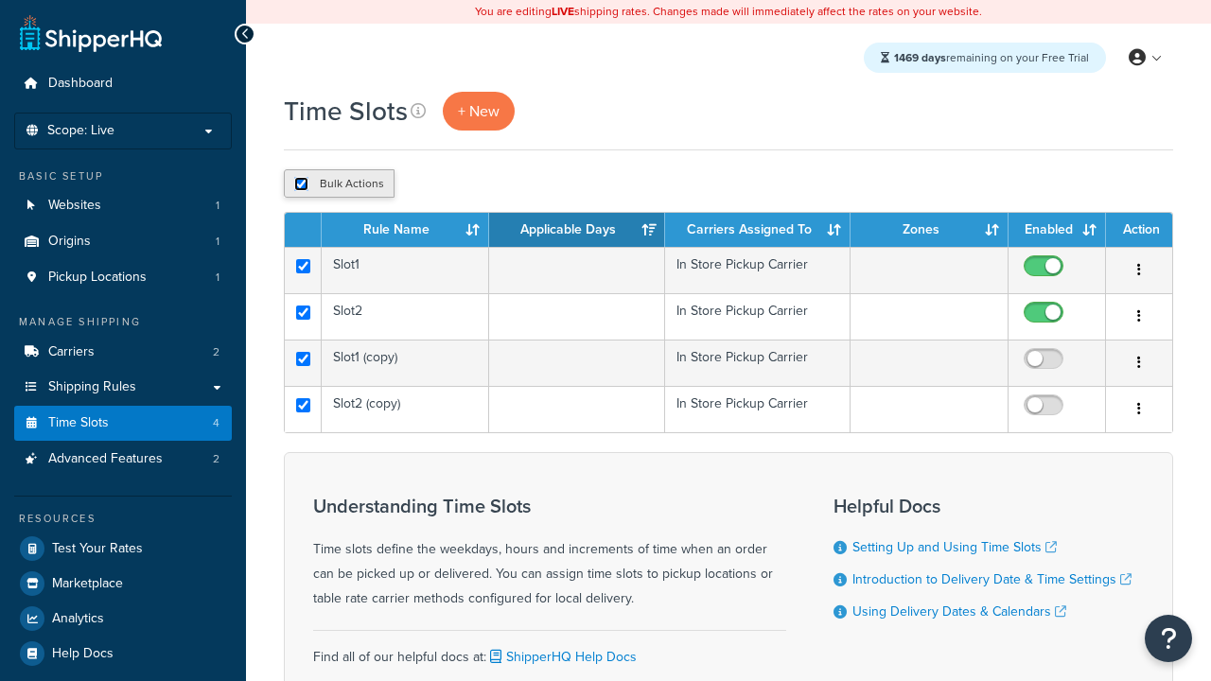
checkbox input "true"
click at [0, 0] on button "Delete" at bounding box center [0, 0] width 0 height 0
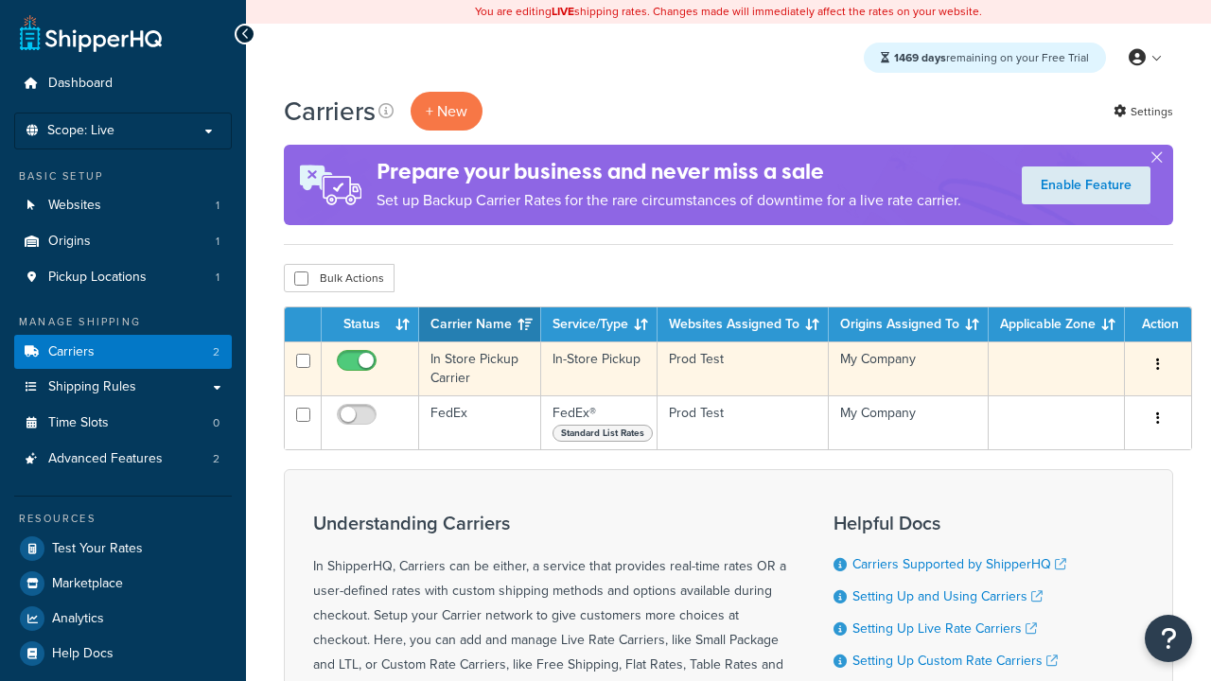
click at [1158, 366] on icon "button" at bounding box center [1158, 364] width 4 height 13
click at [0, 0] on link "Delete" at bounding box center [0, 0] width 0 height 0
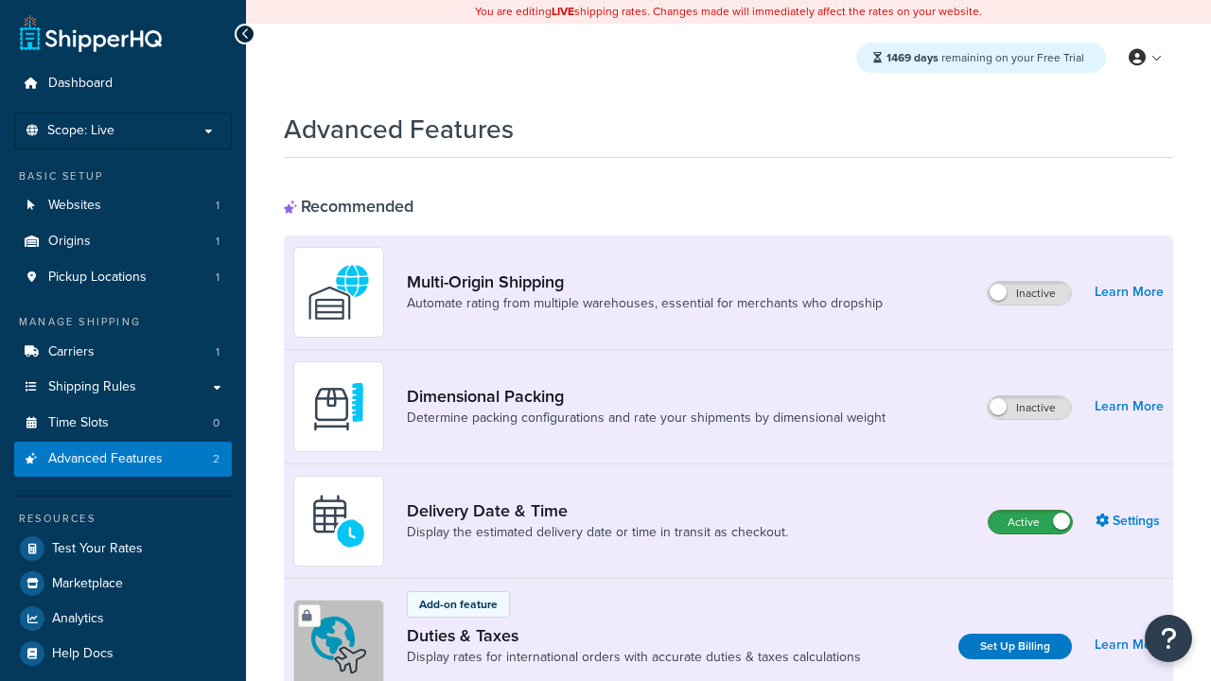
click at [1030, 522] on label "Active" at bounding box center [1030, 522] width 83 height 23
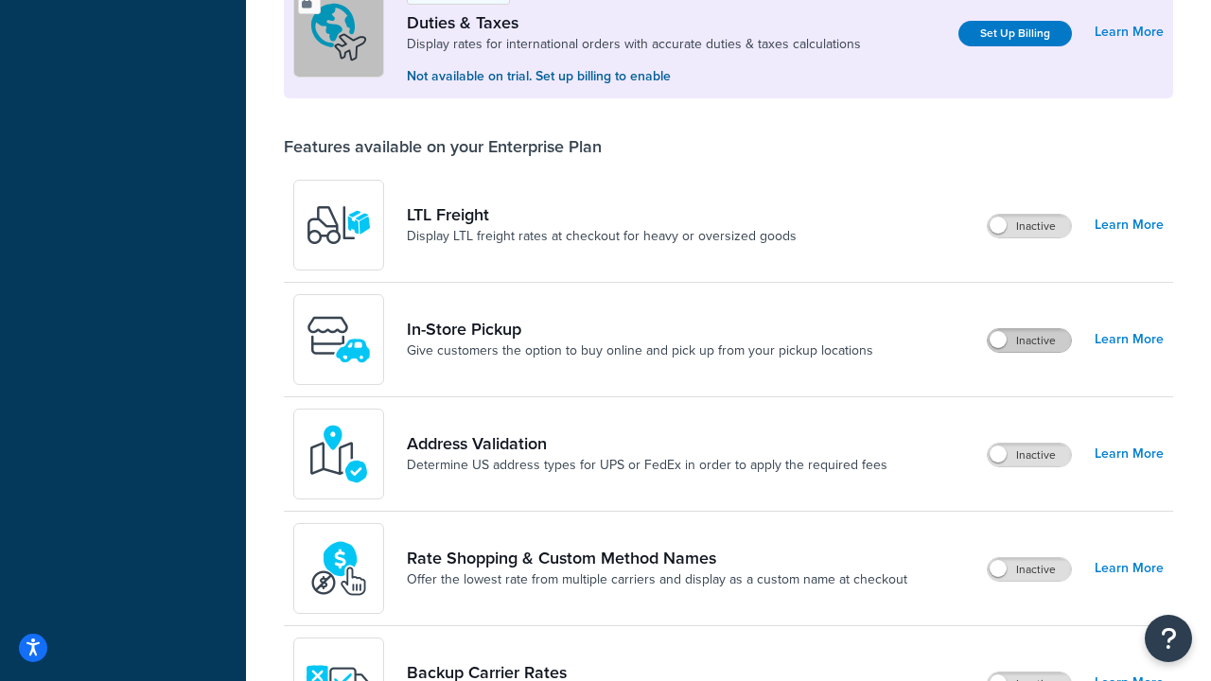
scroll to position [577, 0]
